Goal: Use online tool/utility: Utilize a website feature to perform a specific function

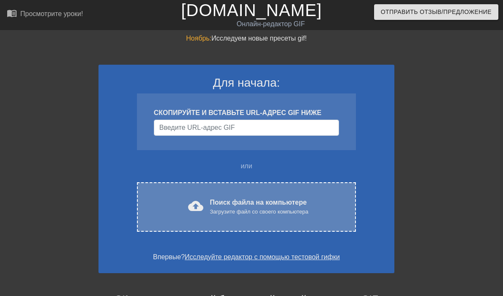
click at [232, 203] on font "Поиск файла на компьютере" at bounding box center [258, 202] width 97 height 7
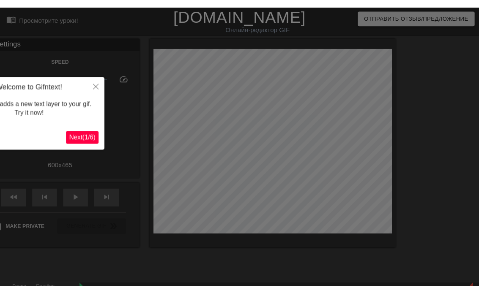
scroll to position [21, 0]
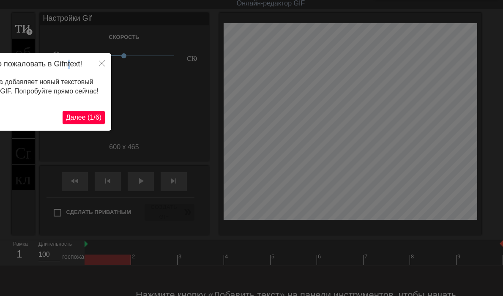
click at [72, 60] on h4 "Добро пожаловать в Gifntext!" at bounding box center [31, 64] width 148 height 9
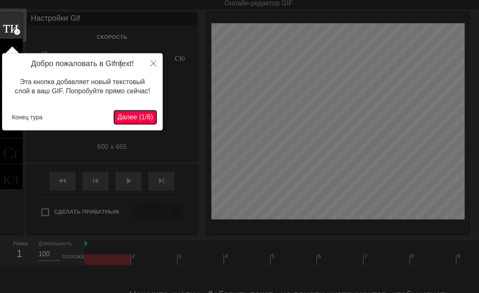
click at [134, 117] on span "Далее (1/6)" at bounding box center [134, 117] width 35 height 7
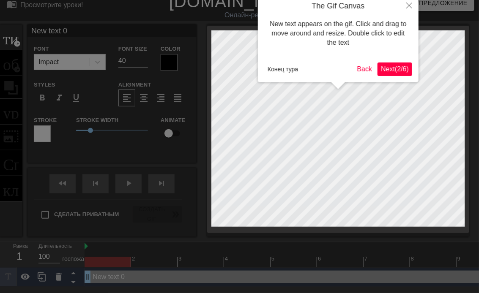
scroll to position [0, 0]
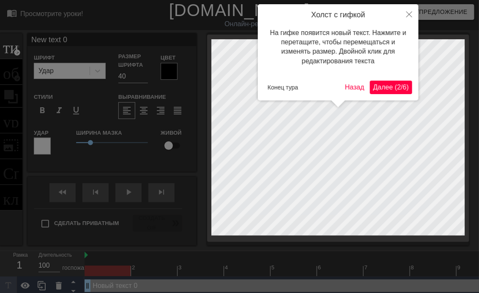
click at [389, 90] on span "Далее (2/6)" at bounding box center [390, 87] width 35 height 7
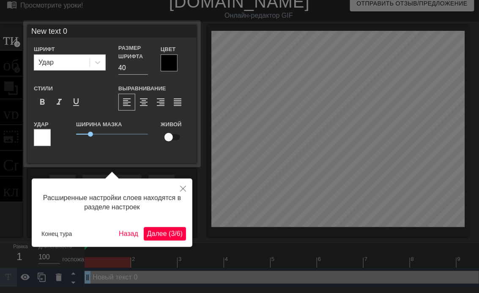
click at [163, 232] on span "Далее (3/6)" at bounding box center [164, 233] width 35 height 7
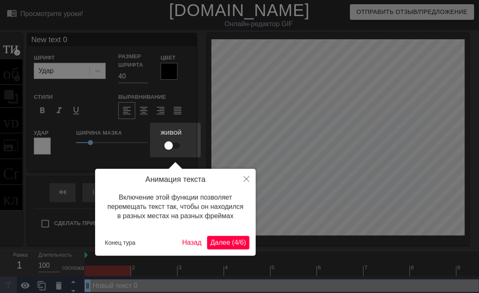
click at [219, 239] on span "Далее (4/6)" at bounding box center [227, 242] width 35 height 7
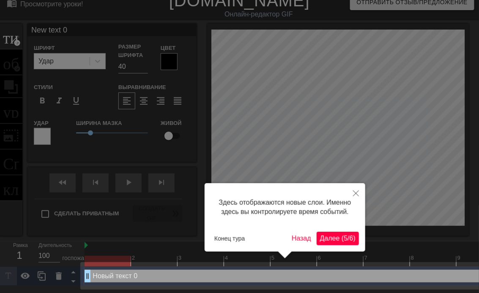
click at [334, 238] on span "Далее (5/6)" at bounding box center [337, 238] width 35 height 7
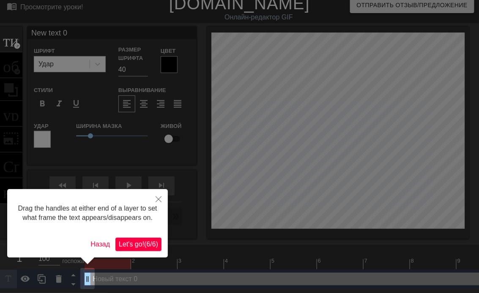
scroll to position [0, 0]
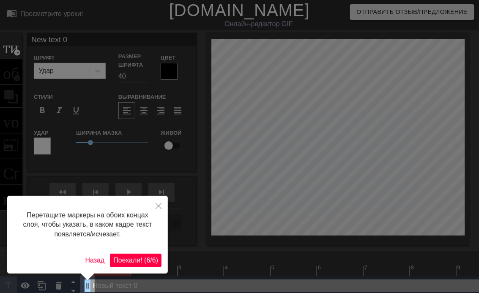
click at [136, 258] on span "Поехали! (6/6)" at bounding box center [135, 260] width 45 height 7
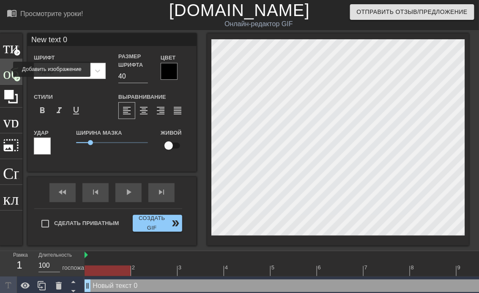
click at [8, 69] on span "образ" at bounding box center [11, 71] width 16 height 16
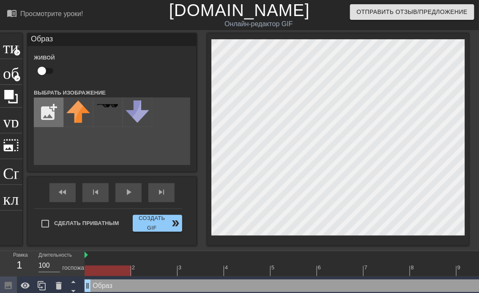
click at [46, 107] on input "file" at bounding box center [48, 112] width 29 height 29
type input "C:\fakepath\user979797_30042556-pica0.png"
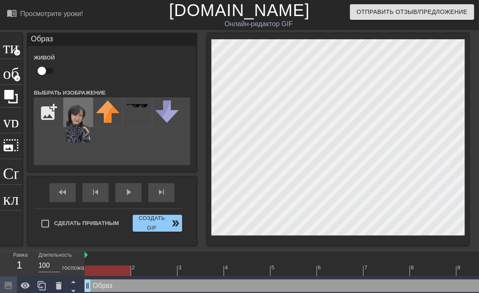
click at [79, 114] on img at bounding box center [78, 122] width 24 height 42
click at [397, 242] on div at bounding box center [338, 139] width 262 height 212
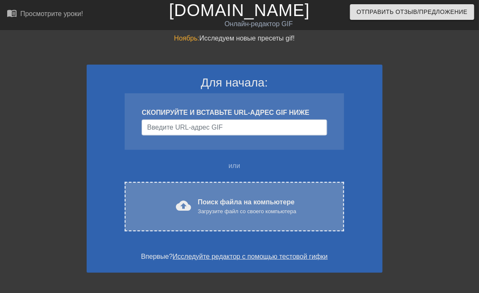
click at [241, 199] on font "Поиск файла на компьютере" at bounding box center [246, 202] width 97 height 7
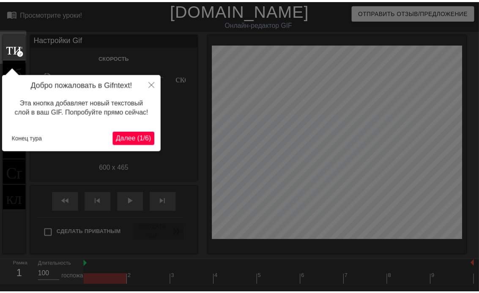
scroll to position [21, 0]
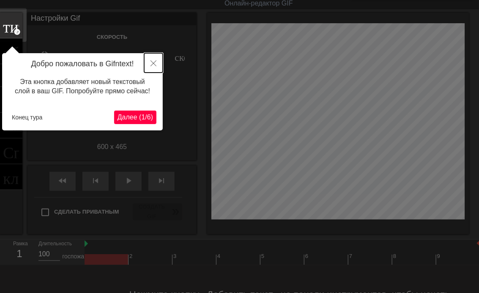
click at [152, 63] on icon "Закрывать" at bounding box center [153, 63] width 6 height 6
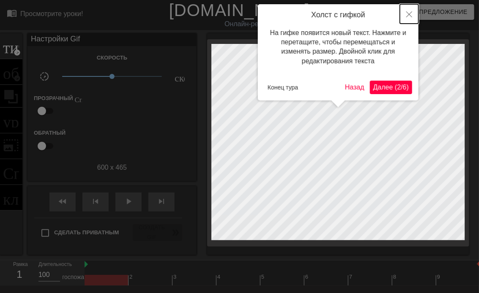
click at [410, 16] on icon "Закрывать" at bounding box center [409, 14] width 6 height 6
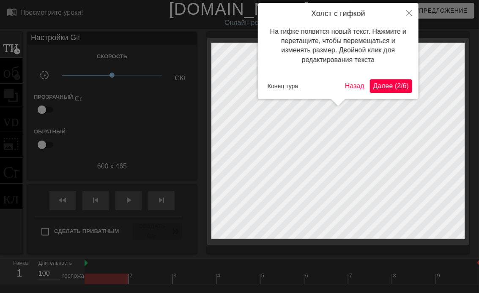
scroll to position [21, 0]
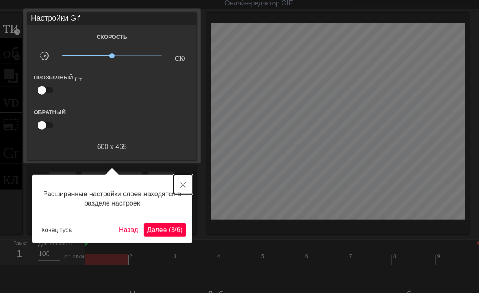
click at [188, 180] on button "Закрывать" at bounding box center [183, 184] width 19 height 19
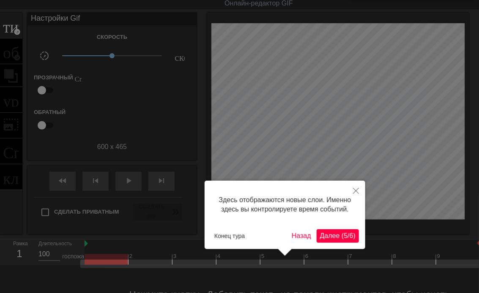
scroll to position [64, 0]
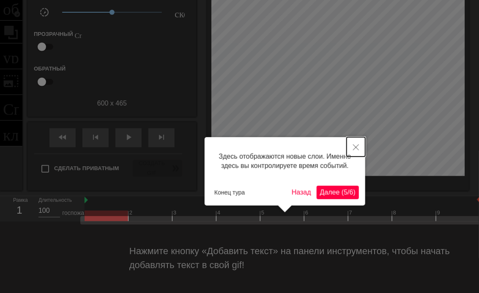
click at [354, 147] on icon "Закрывать" at bounding box center [356, 147] width 6 height 6
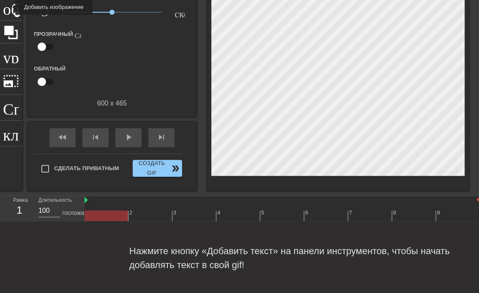
click at [10, 6] on span "образ" at bounding box center [11, 7] width 16 height 16
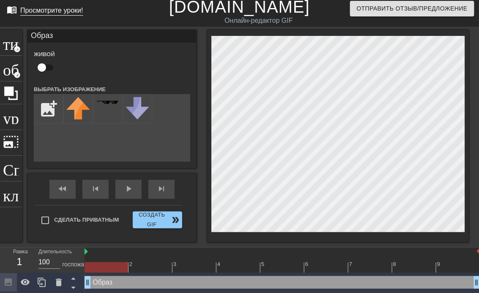
scroll to position [3, 0]
click at [54, 105] on input "file" at bounding box center [48, 109] width 29 height 29
type input "C:\fakepath\user979797_30042556-pica0.png"
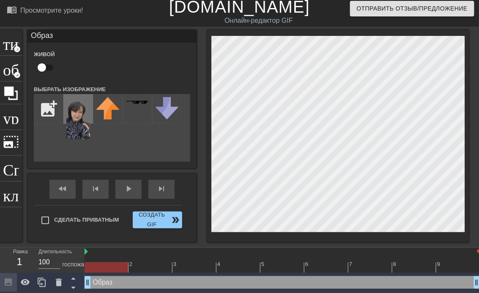
click at [80, 110] on img at bounding box center [78, 118] width 24 height 42
click at [416, 250] on div "menu_book Просмотрите уроки! [DOMAIN_NAME] Онлайн-редактор GIF Отправить отзыв/…" at bounding box center [239, 145] width 479 height 296
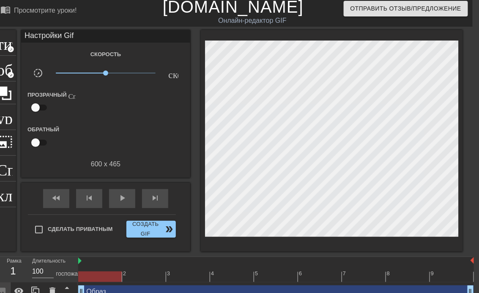
scroll to position [12, 6]
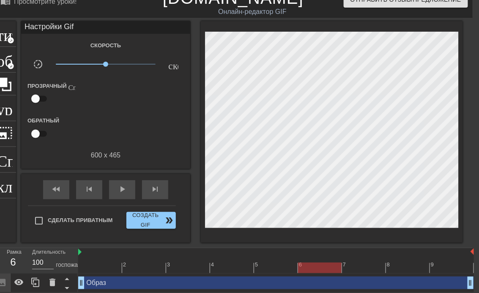
drag, startPoint x: 121, startPoint y: 264, endPoint x: 305, endPoint y: 268, distance: 184.2
click at [305, 268] on div at bounding box center [320, 268] width 44 height 11
drag, startPoint x: 347, startPoint y: 268, endPoint x: 471, endPoint y: 272, distance: 124.3
click at [471, 272] on div "2 3 4 5 6 7 8 9" at bounding box center [275, 260] width 395 height 25
drag, startPoint x: 79, startPoint y: 250, endPoint x: 94, endPoint y: 251, distance: 15.6
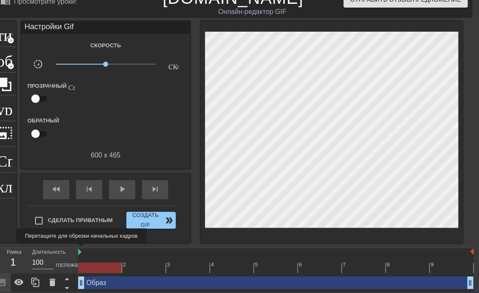
click at [81, 250] on img at bounding box center [79, 252] width 3 height 7
drag, startPoint x: 79, startPoint y: 251, endPoint x: 89, endPoint y: 252, distance: 9.8
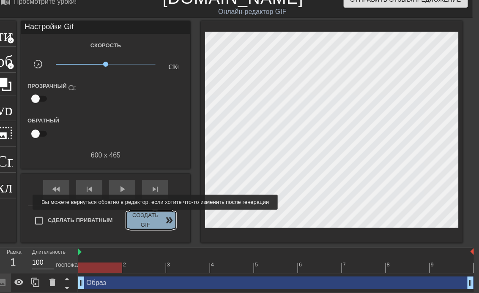
click at [154, 216] on font "Создать GIF" at bounding box center [146, 220] width 32 height 19
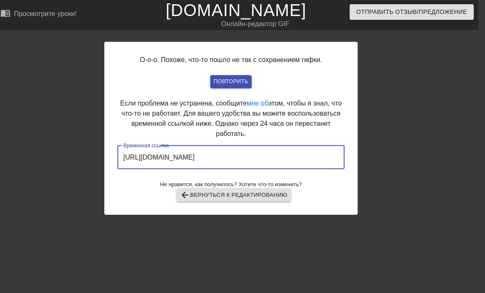
drag, startPoint x: 305, startPoint y: 156, endPoint x: 116, endPoint y: 157, distance: 189.2
click at [116, 157] on div "О-о-о. Похоже, что-то пошло не так с сохранением гифки. Повторить Если проблема…" at bounding box center [230, 128] width 253 height 173
drag, startPoint x: 116, startPoint y: 157, endPoint x: 179, endPoint y: 156, distance: 63.0
click at [241, 196] on font "Вернуться к редактированию" at bounding box center [238, 196] width 97 height 10
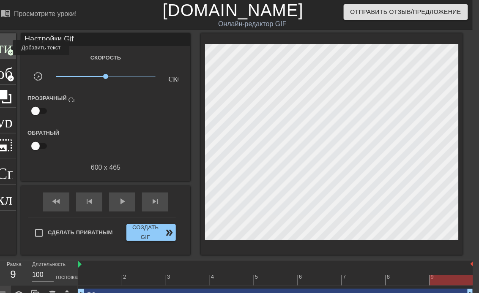
click at [7, 48] on span "титул" at bounding box center [5, 45] width 16 height 16
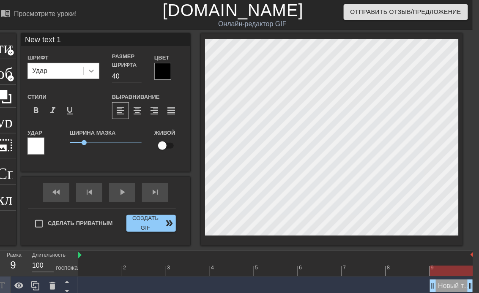
click at [93, 72] on icon at bounding box center [91, 71] width 8 height 8
type input "New text"
type textarea "New text"
type input "New text"
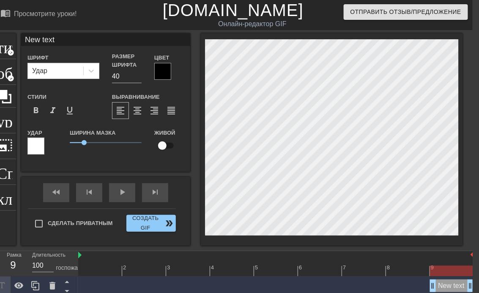
type textarea "New text"
type input "New tex"
type textarea "New tex"
type input "New te"
type textarea "New te"
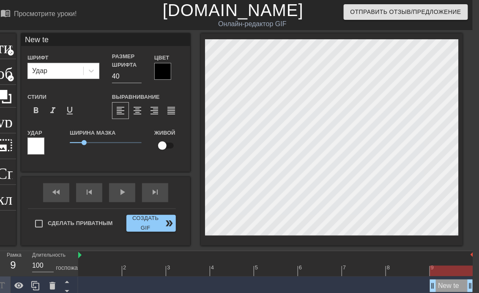
type input "New t"
type textarea "New t"
type input "New"
type textarea "New"
type input "New"
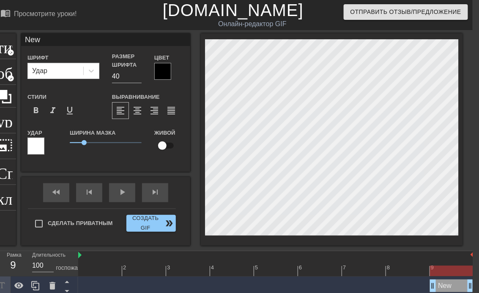
type textarea "New"
type input "Ne"
type textarea "Ne"
type input "N"
type textarea "N"
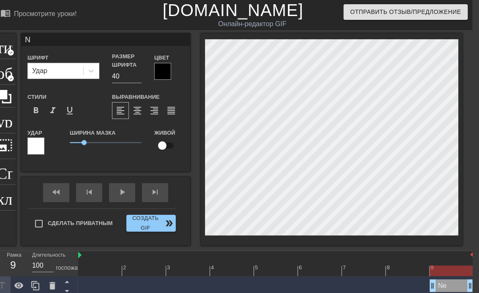
scroll to position [1, 1]
type input "Т"
type textarea "Т"
type input "[PERSON_NAME]"
type textarea "[PERSON_NAME]"
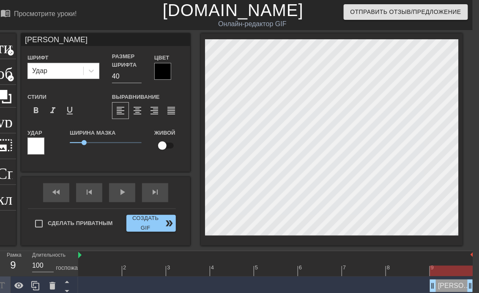
type input "Тан"
type textarea "Тан"
type input "Тане"
type textarea "Тане"
type input "Танеч"
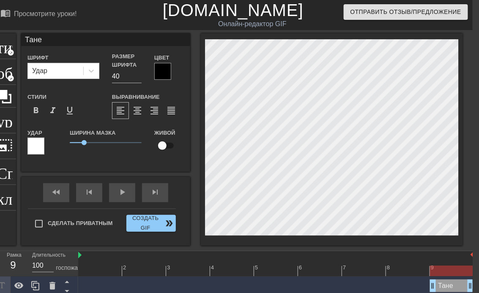
type textarea "Танеч"
type input "Танечк"
type textarea "Танечк"
type input "Танечка"
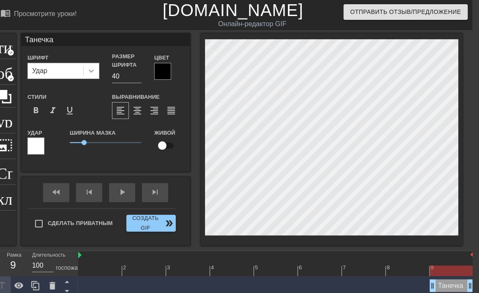
type textarea "Танечка"
click at [90, 73] on icon at bounding box center [91, 71] width 8 height 8
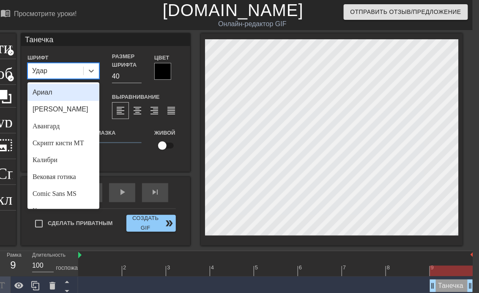
click at [72, 95] on div "Ариал" at bounding box center [63, 92] width 72 height 17
click at [90, 71] on icon at bounding box center [91, 71] width 5 height 3
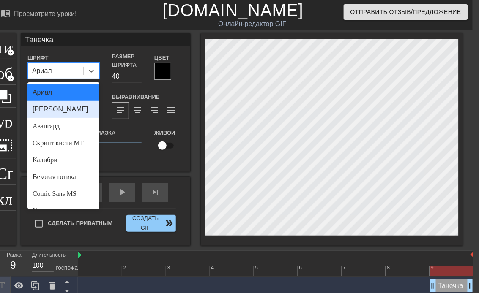
click at [73, 108] on div "[PERSON_NAME]" at bounding box center [63, 109] width 72 height 17
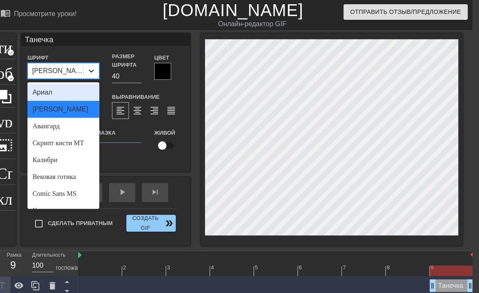
click at [94, 70] on icon at bounding box center [91, 71] width 8 height 8
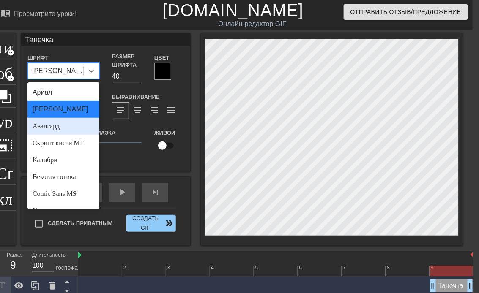
click at [75, 123] on div "Авангард" at bounding box center [63, 126] width 72 height 17
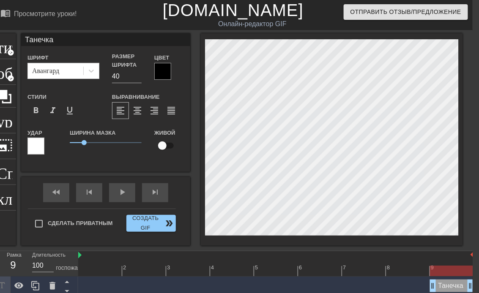
click at [160, 69] on div at bounding box center [162, 71] width 17 height 17
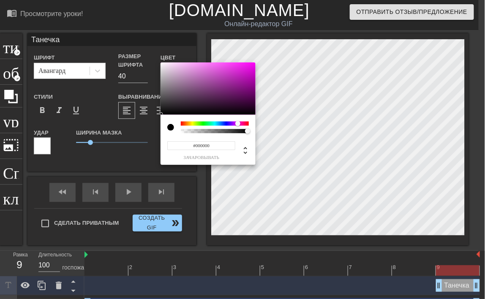
click at [238, 122] on div at bounding box center [215, 124] width 68 height 4
click at [238, 123] on div at bounding box center [237, 123] width 5 height 5
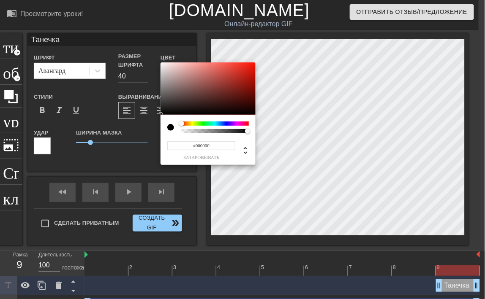
drag, startPoint x: 239, startPoint y: 123, endPoint x: 182, endPoint y: 123, distance: 57.4
click at [182, 123] on div at bounding box center [181, 123] width 5 height 5
type input "0"
drag, startPoint x: 248, startPoint y: 133, endPoint x: 177, endPoint y: 130, distance: 70.2
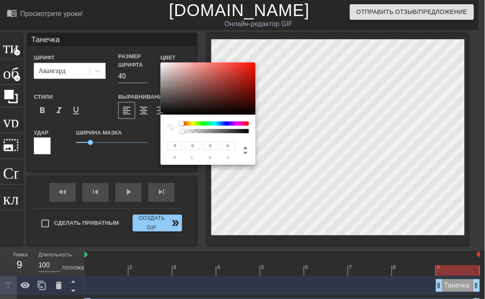
click at [177, 130] on div at bounding box center [208, 128] width 82 height 12
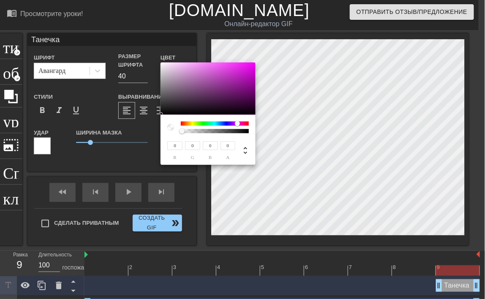
click at [237, 122] on div at bounding box center [215, 124] width 68 height 4
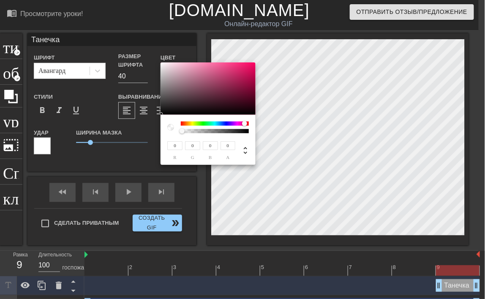
drag, startPoint x: 239, startPoint y: 122, endPoint x: 245, endPoint y: 121, distance: 5.5
click at [245, 121] on div at bounding box center [244, 123] width 5 height 5
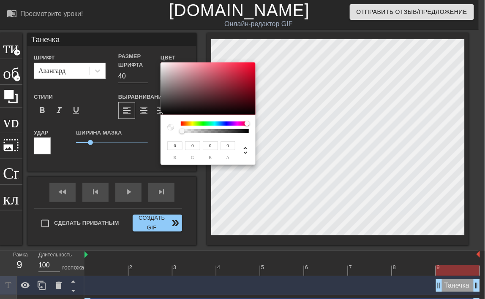
click at [247, 123] on div at bounding box center [247, 123] width 5 height 5
type input "202"
type input "31"
type input "58"
click at [241, 73] on div at bounding box center [208, 89] width 95 height 52
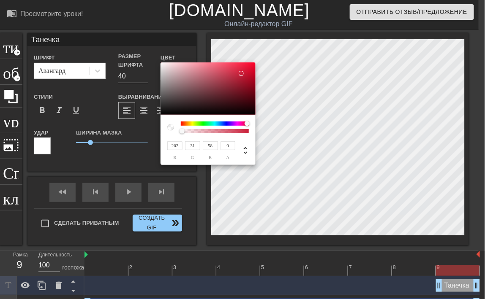
type input "200"
type input "33"
type input "60"
click at [240, 74] on div at bounding box center [241, 73] width 5 height 5
type input "134"
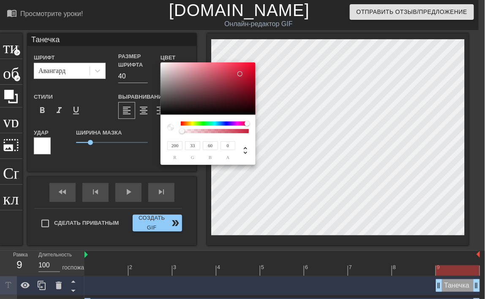
type input "27"
type input "44"
click at [237, 87] on div at bounding box center [208, 89] width 95 height 52
type input "91"
type input "24"
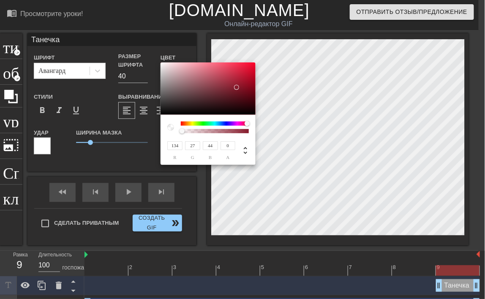
type input "35"
click at [230, 96] on div at bounding box center [208, 89] width 95 height 52
type input "83"
type input "27"
type input "36"
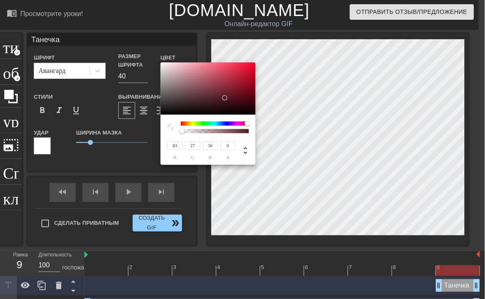
click at [225, 98] on div at bounding box center [208, 89] width 95 height 52
click at [203, 130] on div at bounding box center [214, 131] width 65 height 4
type input "0.74"
drag, startPoint x: 207, startPoint y: 131, endPoint x: 231, endPoint y: 131, distance: 24.1
click at [231, 131] on div at bounding box center [230, 131] width 5 height 5
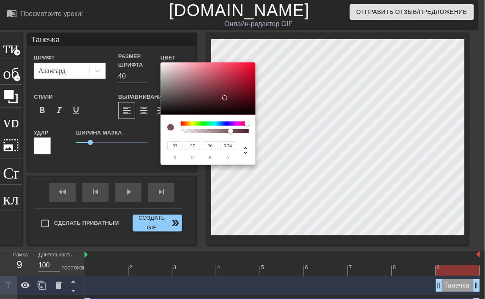
type input "93"
type input "30"
type input "40"
type input "95"
type input "31"
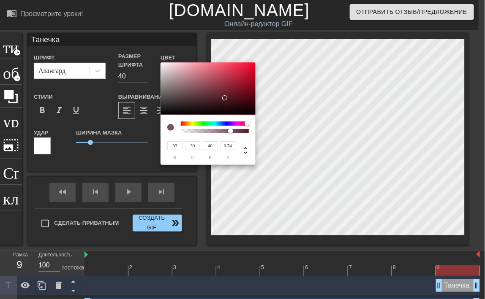
type input "41"
type input "99"
type input "30"
type input "40"
type input "109"
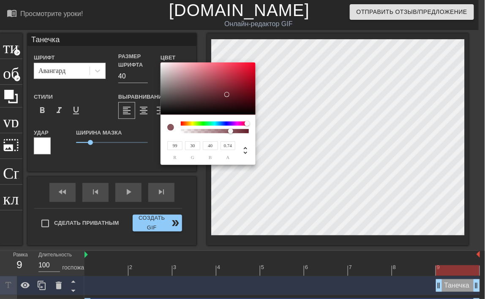
type input "41"
type input "128"
type input "28"
type input "42"
type input "138"
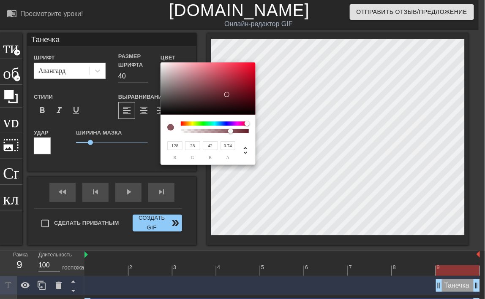
type input "43"
type input "157"
type input "27"
type input "44"
type input "171"
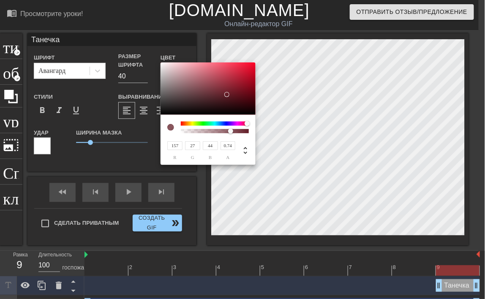
type input "46"
type input "175"
type input "25"
type input "45"
type input "179"
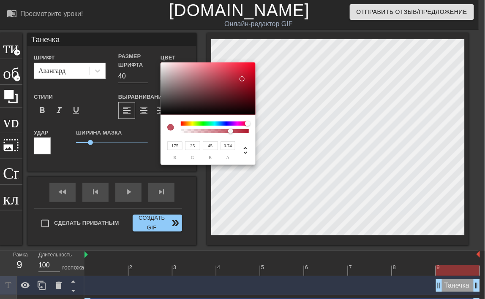
type input "24"
type input "184"
type input "46"
type input "192"
type input "22"
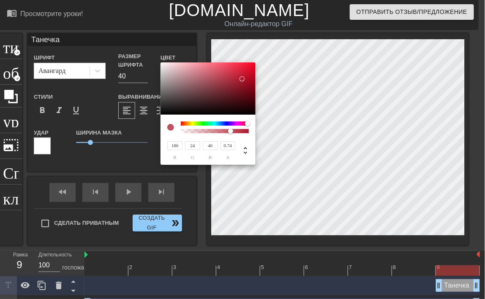
type input "45"
type input "198"
type input "21"
type input "208"
type input "20"
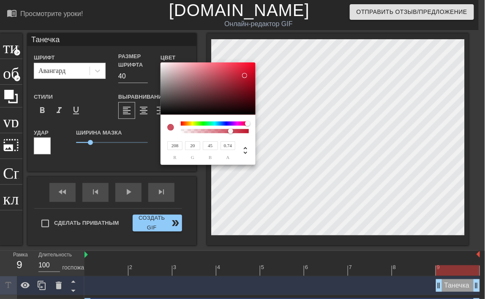
type input "212"
type input "19"
drag, startPoint x: 225, startPoint y: 96, endPoint x: 247, endPoint y: 71, distance: 32.9
click at [247, 71] on div at bounding box center [247, 71] width 5 height 5
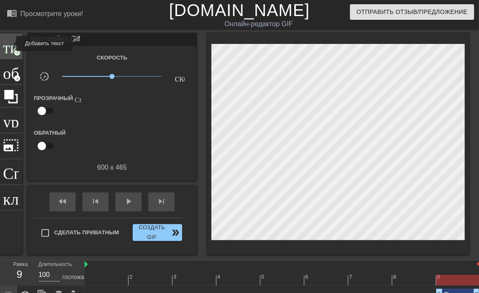
click at [11, 44] on span "титул" at bounding box center [11, 45] width 16 height 16
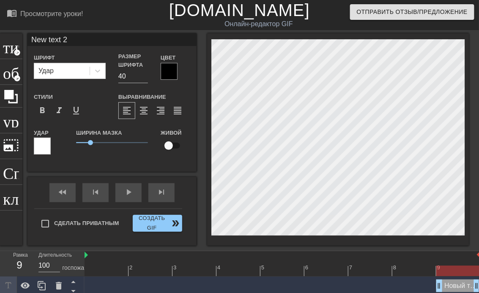
type input "Танечка"
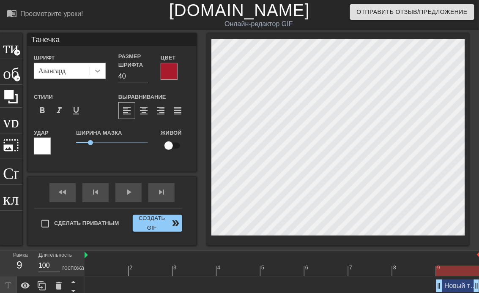
click at [98, 73] on icon at bounding box center [97, 71] width 8 height 8
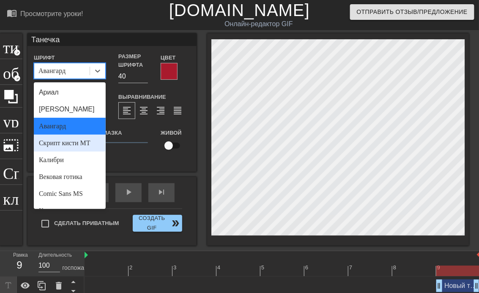
click at [67, 142] on div "Скрипт кисти MT" at bounding box center [70, 143] width 72 height 17
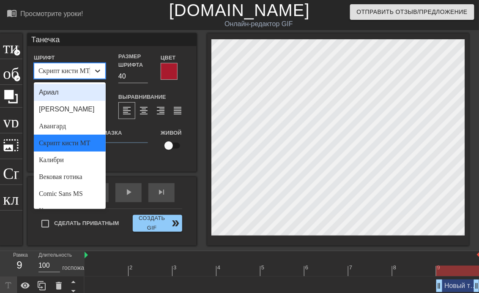
click at [98, 69] on icon at bounding box center [97, 71] width 8 height 8
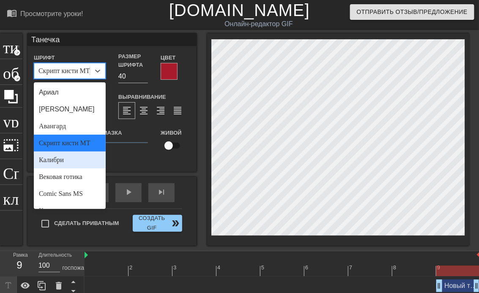
click at [81, 157] on div "Калибри" at bounding box center [70, 160] width 72 height 17
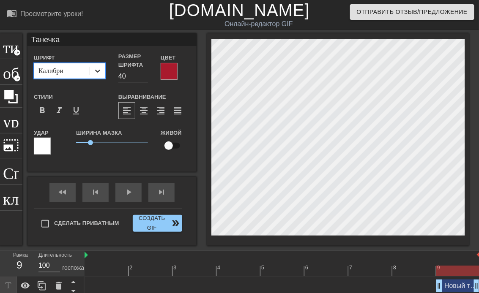
click at [102, 70] on icon at bounding box center [97, 71] width 8 height 8
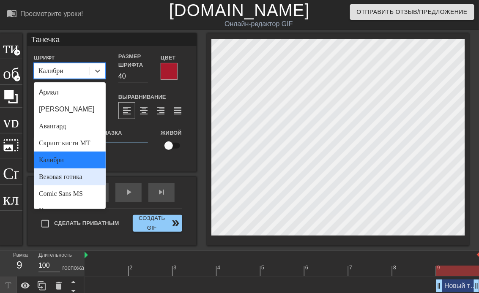
click at [81, 177] on div "Вековая готика" at bounding box center [70, 177] width 72 height 17
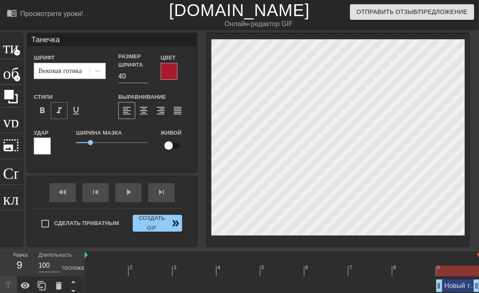
click at [58, 112] on span "format_italic" at bounding box center [59, 111] width 10 height 10
click at [58, 110] on span "format_italic" at bounding box center [59, 111] width 10 height 10
click at [101, 67] on icon at bounding box center [97, 71] width 8 height 8
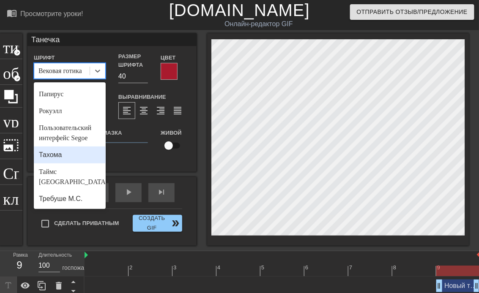
scroll to position [343, 0]
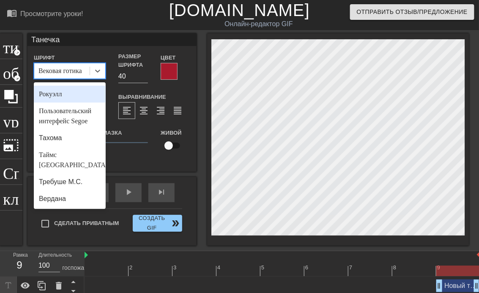
click at [63, 103] on div "Рокуэлл" at bounding box center [70, 94] width 72 height 17
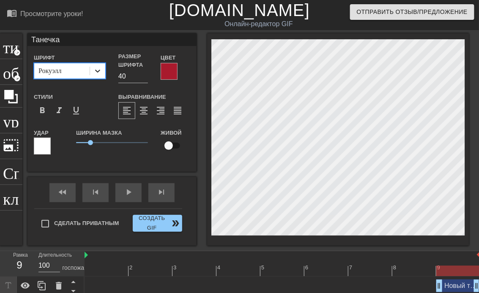
click at [98, 70] on icon at bounding box center [97, 71] width 8 height 8
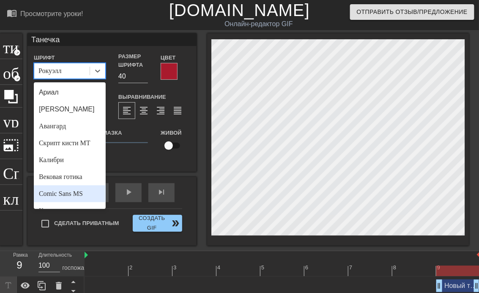
click at [68, 194] on div "Comic Sans MS" at bounding box center [70, 193] width 72 height 17
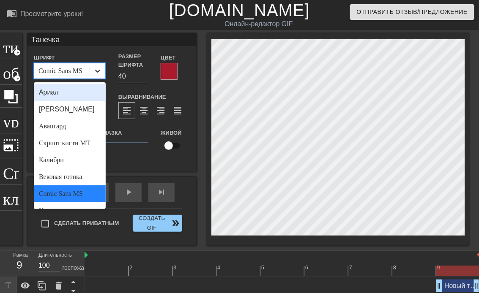
click at [100, 68] on icon at bounding box center [97, 71] width 8 height 8
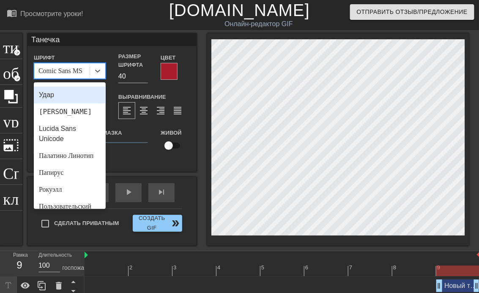
scroll to position [253, 0]
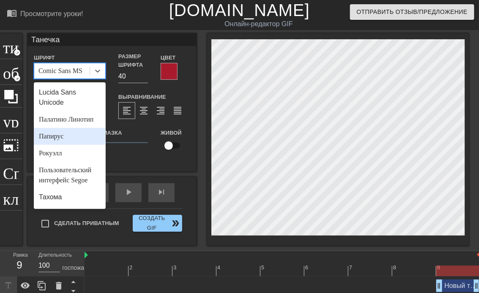
click at [63, 145] on div "Папирус" at bounding box center [70, 136] width 72 height 17
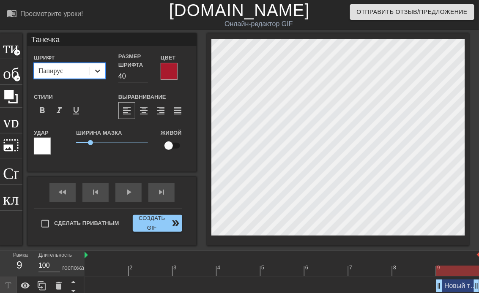
click at [100, 70] on icon at bounding box center [97, 71] width 5 height 3
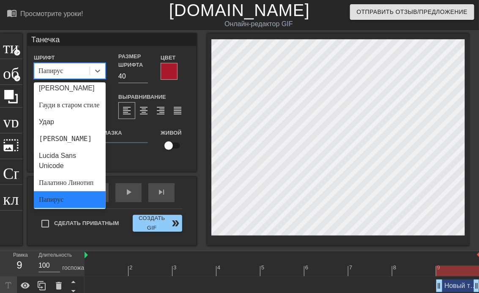
scroll to position [343, 0]
